Goal: Navigation & Orientation: Find specific page/section

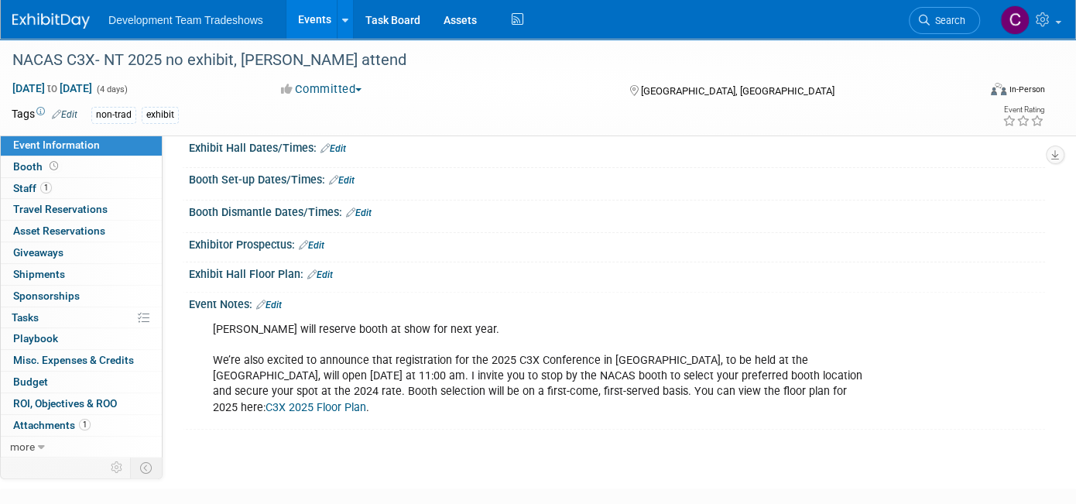
click at [304, 18] on link "Events" at bounding box center [314, 19] width 57 height 39
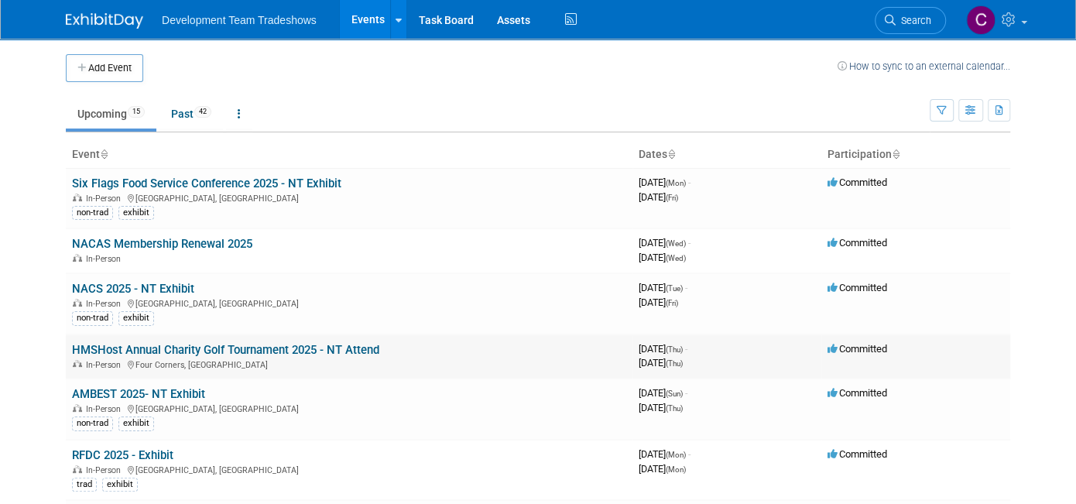
click at [163, 345] on link "HMSHost Annual Charity Golf Tournament 2025 - NT Attend" at bounding box center [225, 350] width 307 height 14
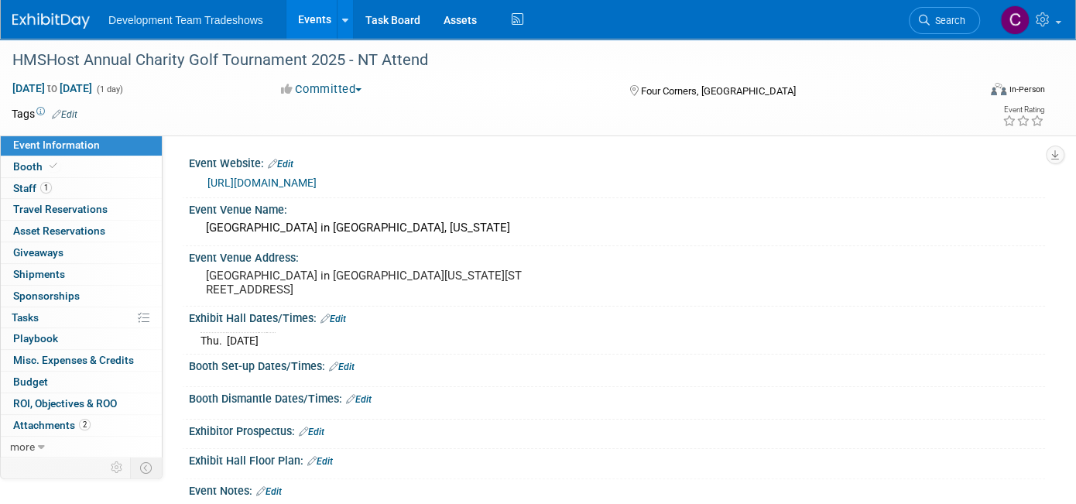
click at [310, 181] on link "https://journeyforgood.org/golf-classic-registration-formx/" at bounding box center [262, 183] width 109 height 12
click at [307, 182] on link "https://journeyforgood.org/golf-classic-registration-formx/" at bounding box center [262, 183] width 109 height 12
click at [302, 14] on link "Events" at bounding box center [314, 19] width 57 height 39
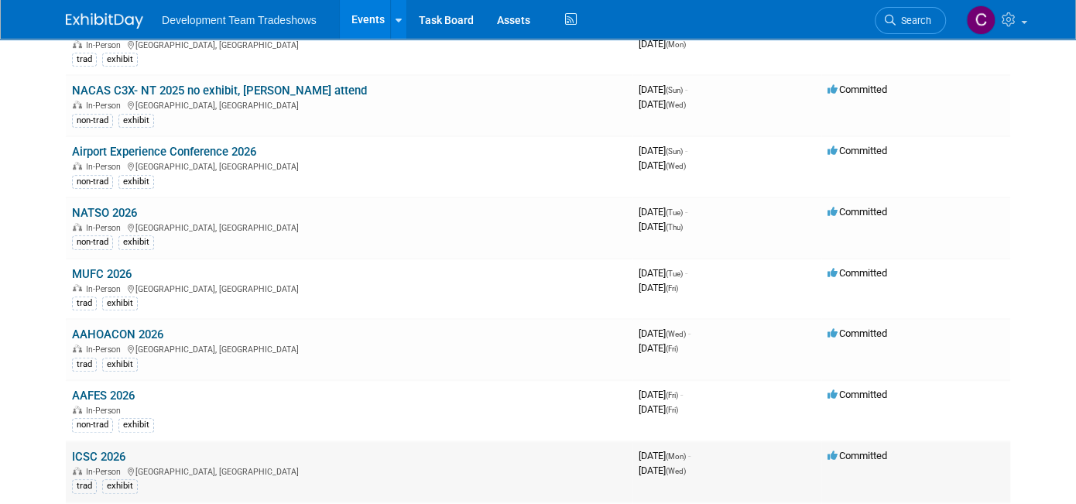
scroll to position [310, 0]
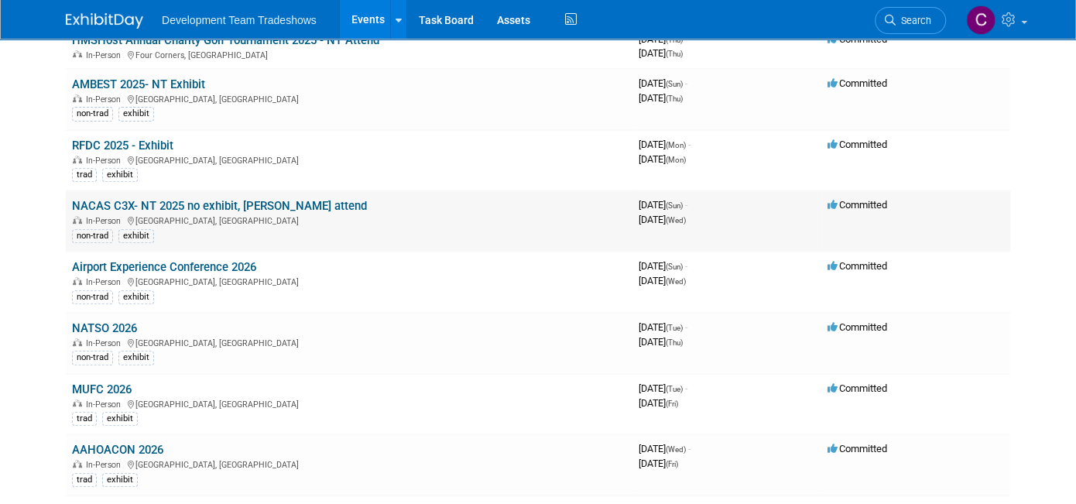
click at [125, 199] on link "NACAS C3X- NT 2025 no exhibit, [PERSON_NAME] attend" at bounding box center [219, 206] width 295 height 14
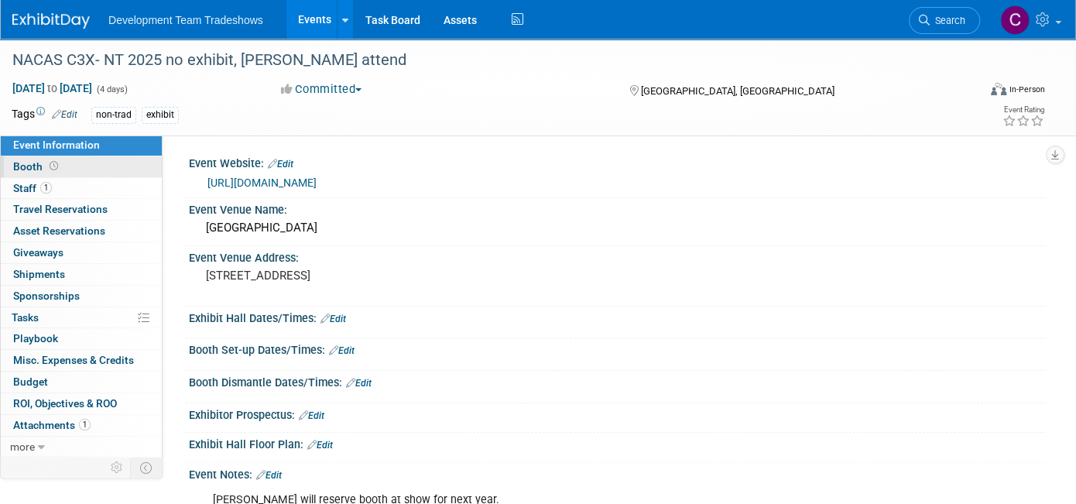
click at [26, 163] on span "Booth" at bounding box center [37, 166] width 48 height 12
